Goal: Information Seeking & Learning: Learn about a topic

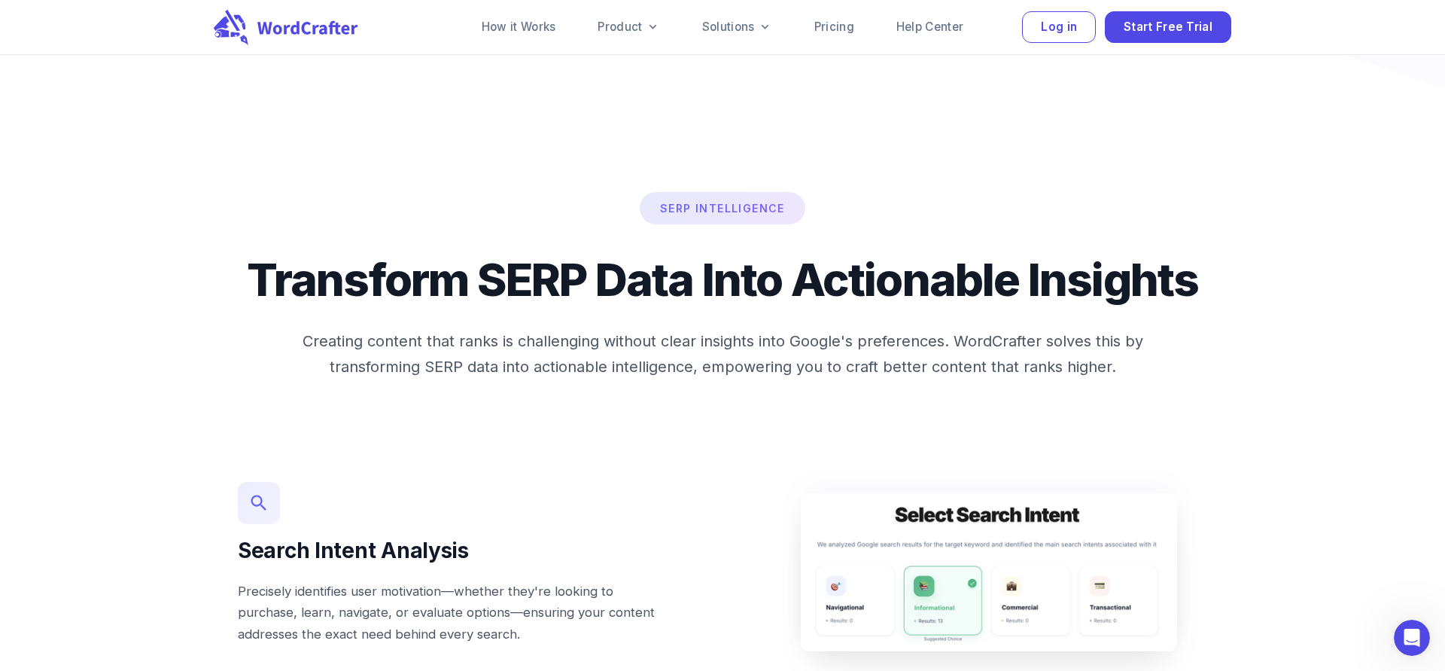
scroll to position [783, 0]
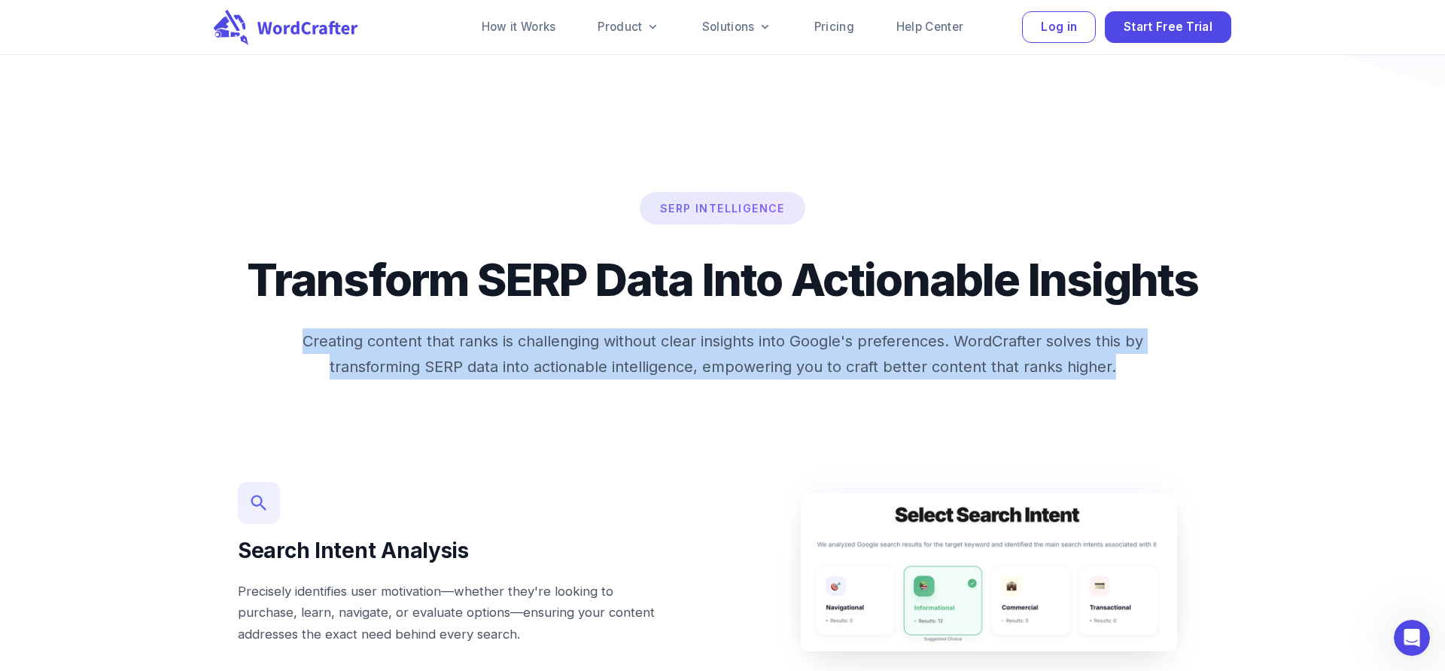
drag, startPoint x: 260, startPoint y: 344, endPoint x: 1093, endPoint y: 373, distance: 833.1
click at [1093, 373] on p "Creating content that ranks is challenging without clear insights into Google's…" at bounding box center [722, 353] width 933 height 51
copy p "Creating content that ranks is challenging without clear insights into Google's…"
click at [514, 31] on link "How it Works" at bounding box center [519, 27] width 111 height 30
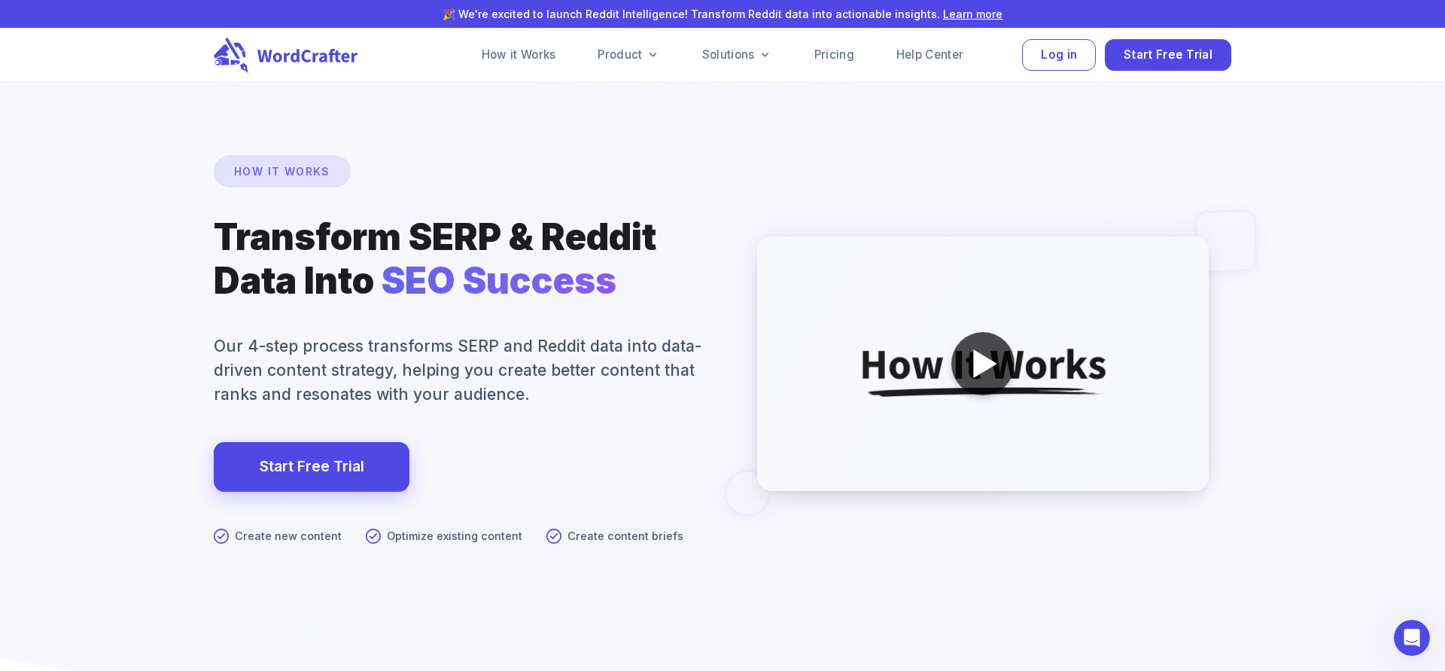
click at [978, 354] on div at bounding box center [985, 363] width 24 height 29
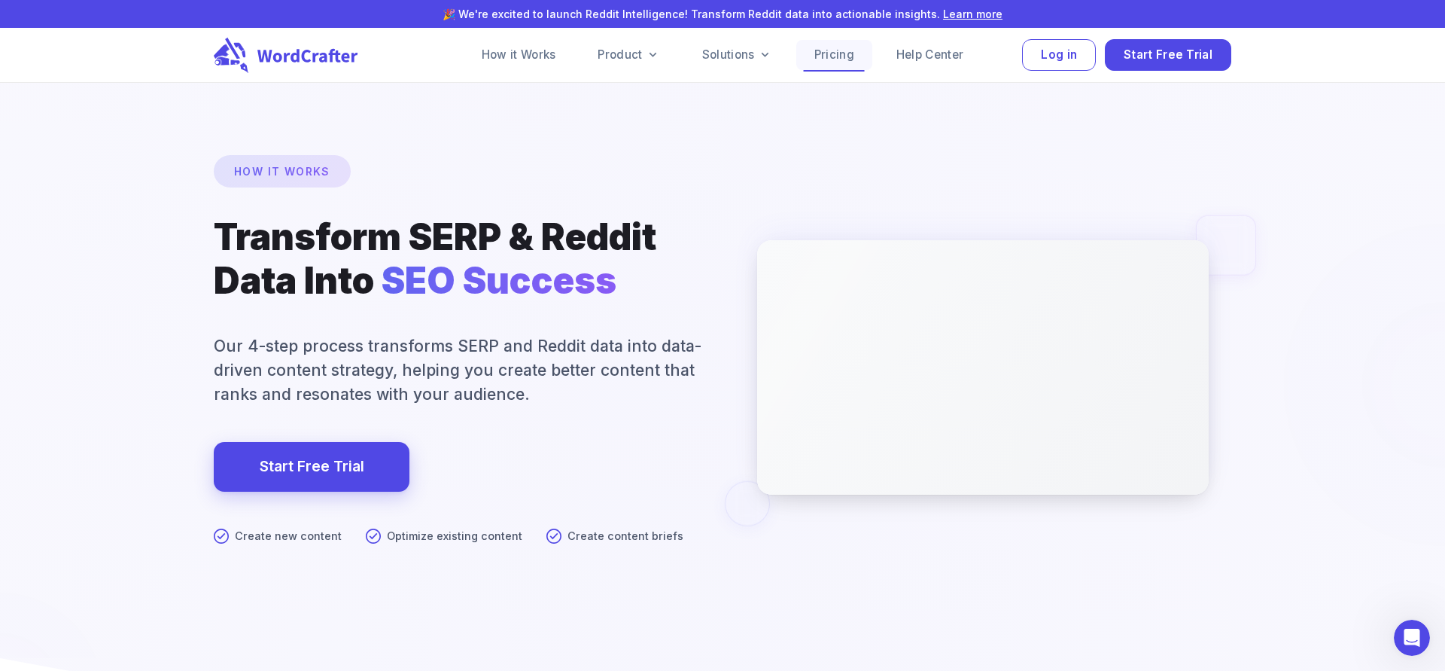
click at [828, 56] on link "Pricing" at bounding box center [834, 55] width 76 height 30
